Goal: Transaction & Acquisition: Purchase product/service

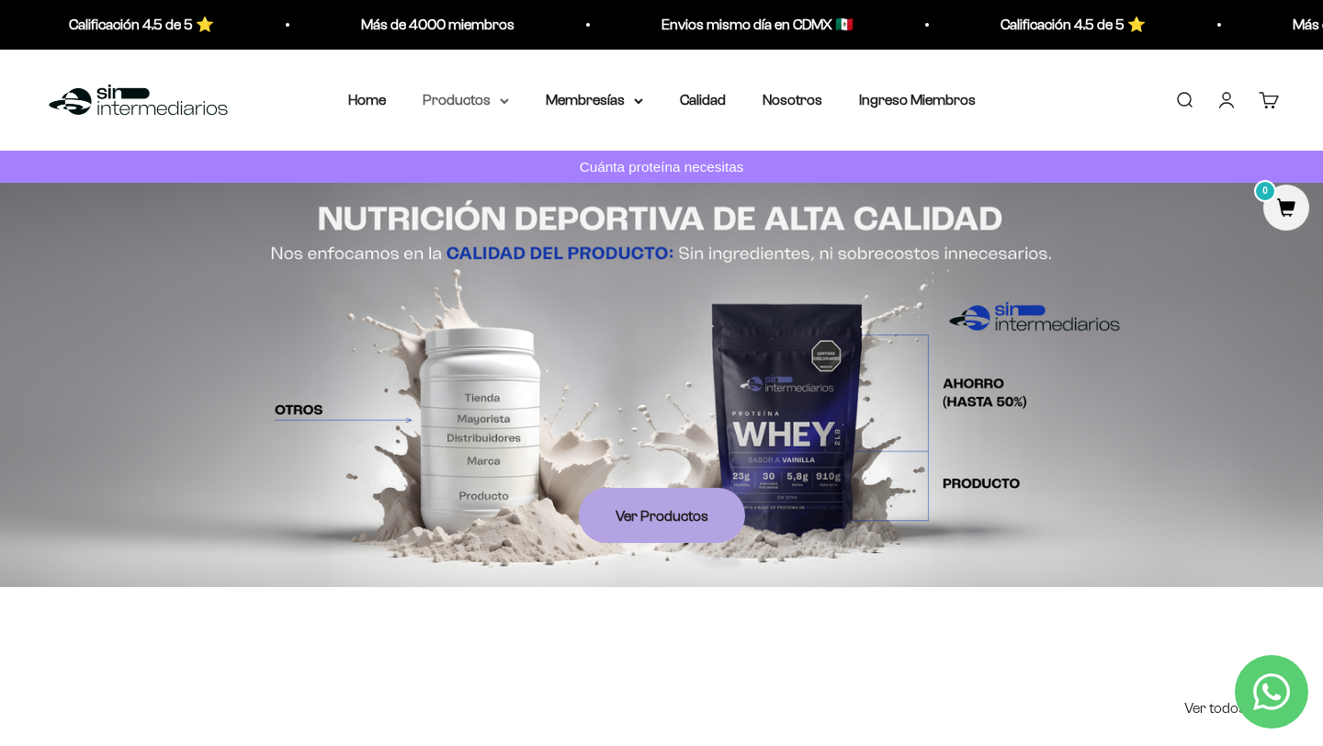
click at [468, 96] on summary "Productos" at bounding box center [466, 100] width 86 height 24
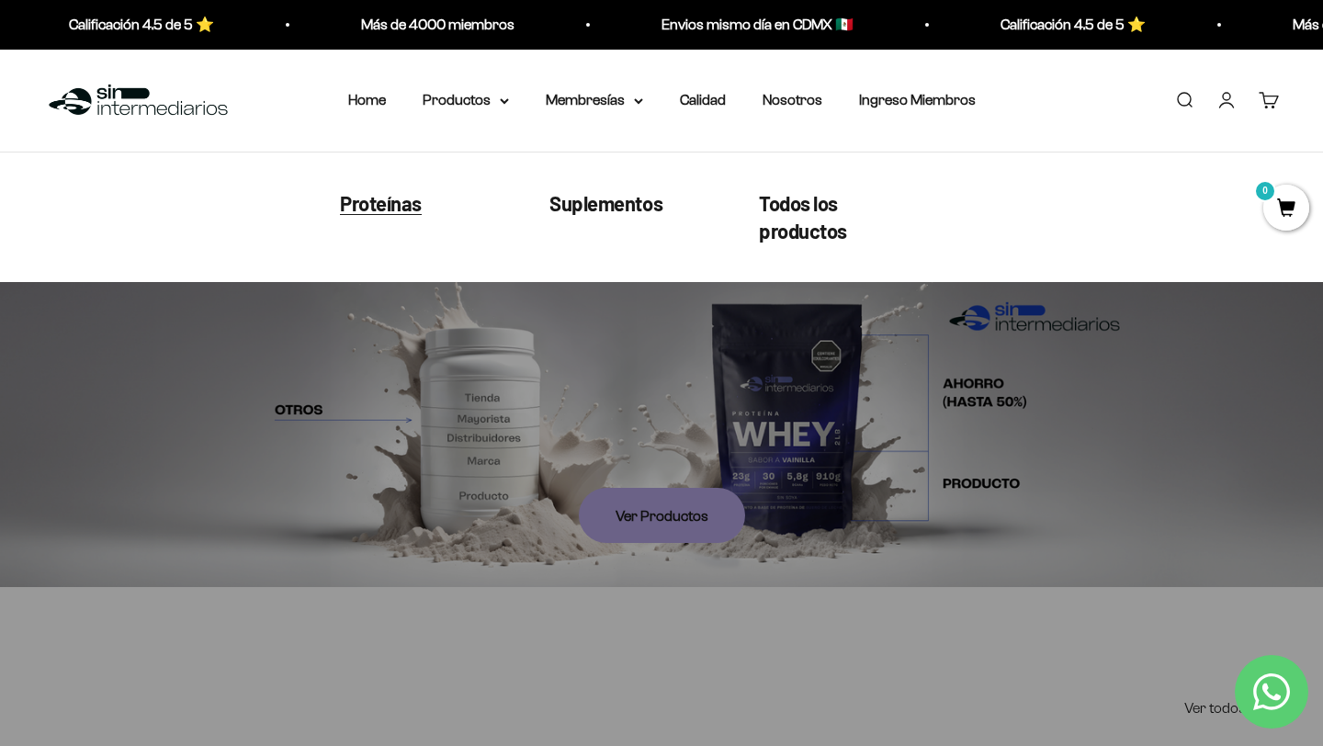
click at [382, 207] on span "Proteínas" at bounding box center [381, 202] width 82 height 24
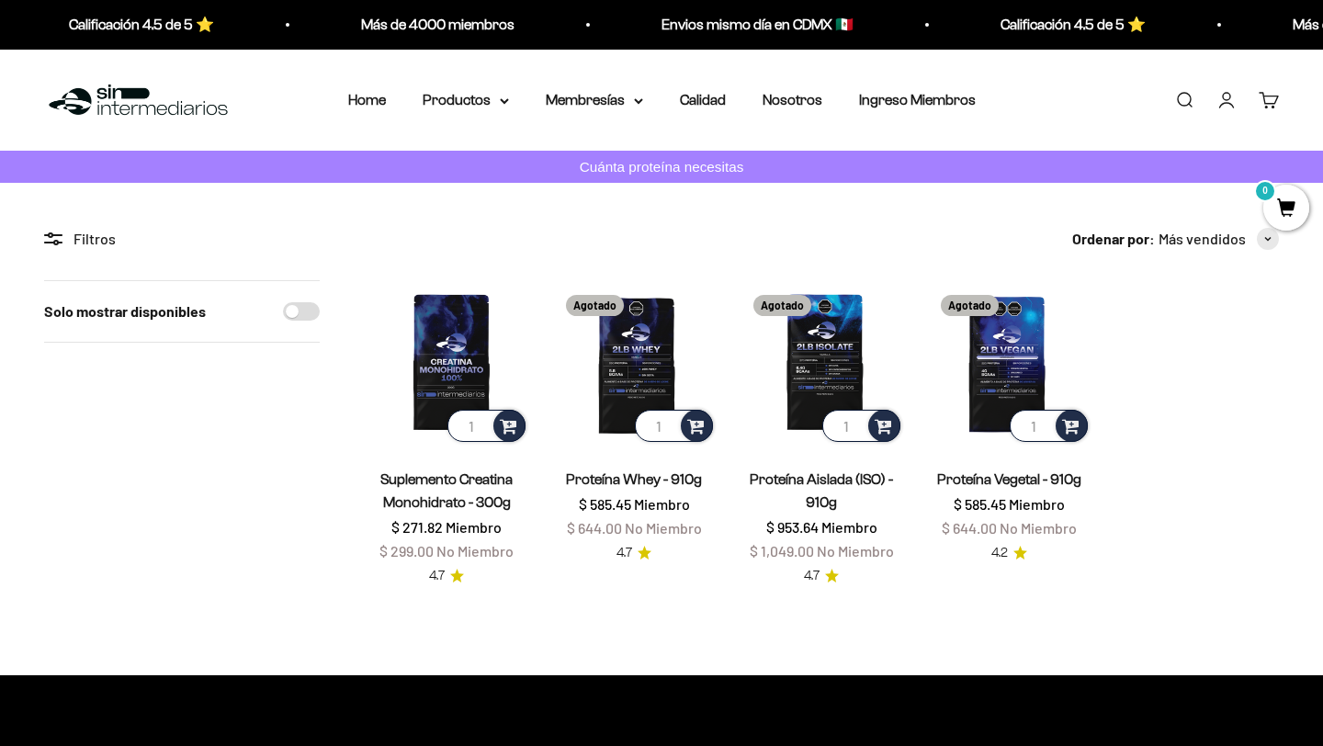
click at [120, 105] on img at bounding box center [138, 100] width 188 height 39
